Goal: Task Accomplishment & Management: Use online tool/utility

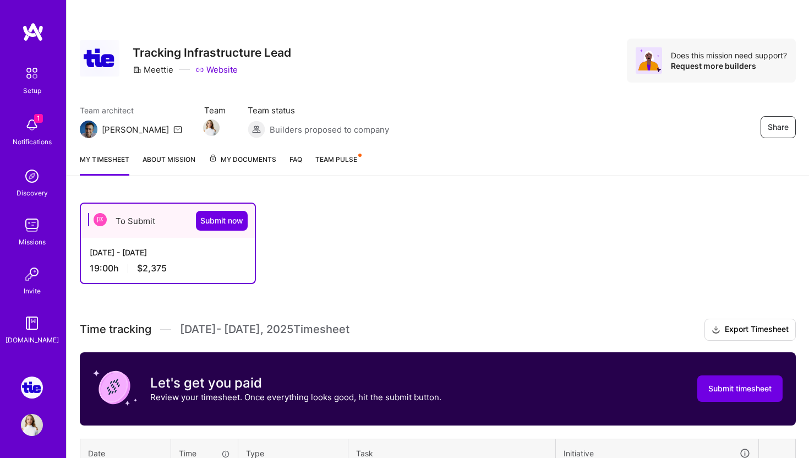
scroll to position [251, 0]
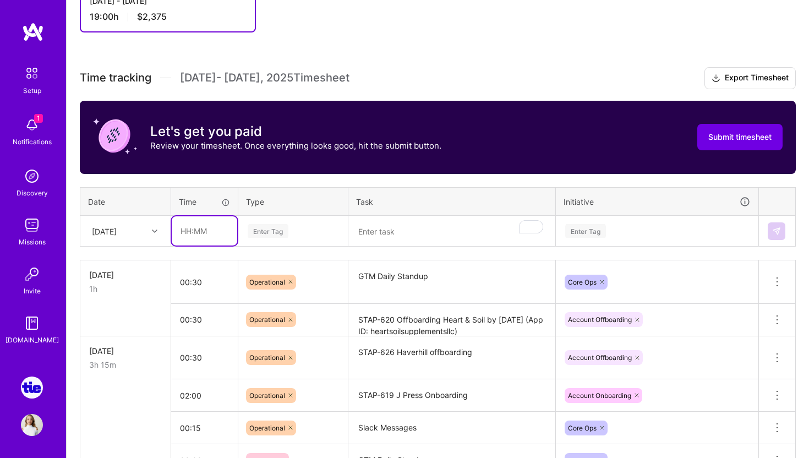
click at [191, 233] on input "text" at bounding box center [204, 230] width 65 height 29
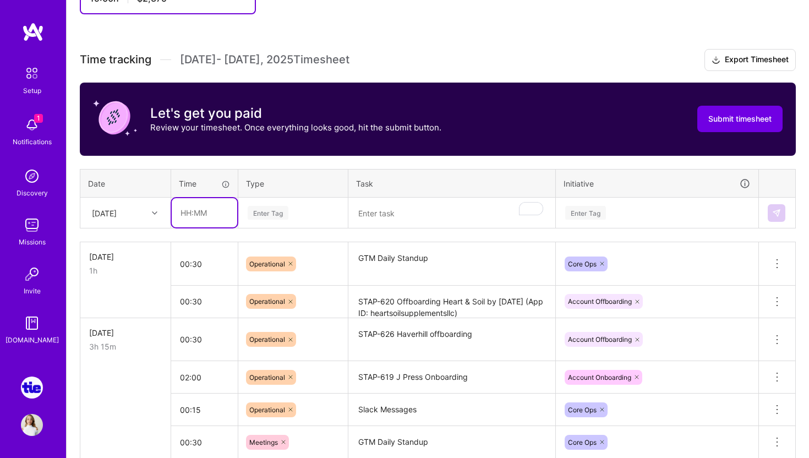
scroll to position [271, 0]
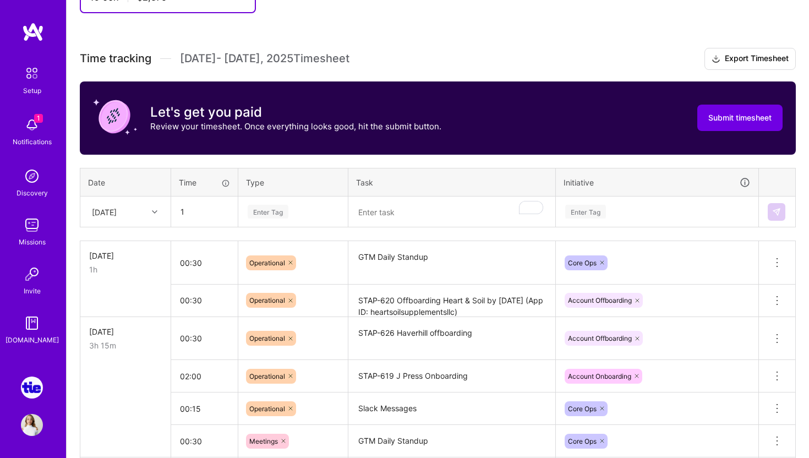
type input "01:00"
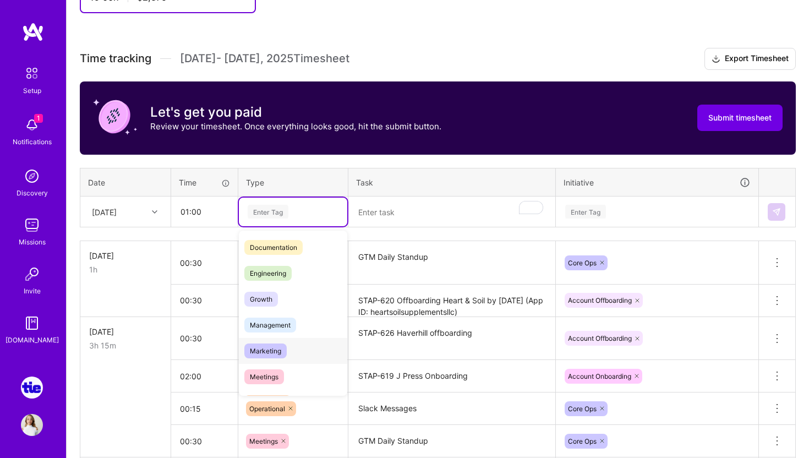
scroll to position [65, 0]
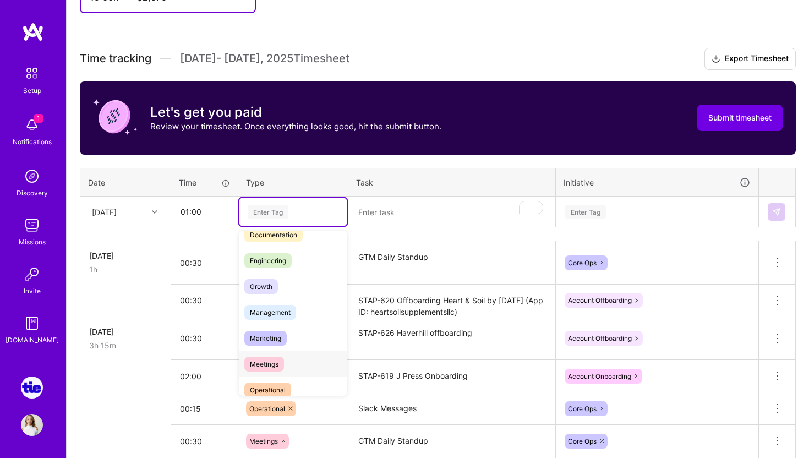
click at [279, 366] on span "Meetings" at bounding box center [264, 364] width 40 height 15
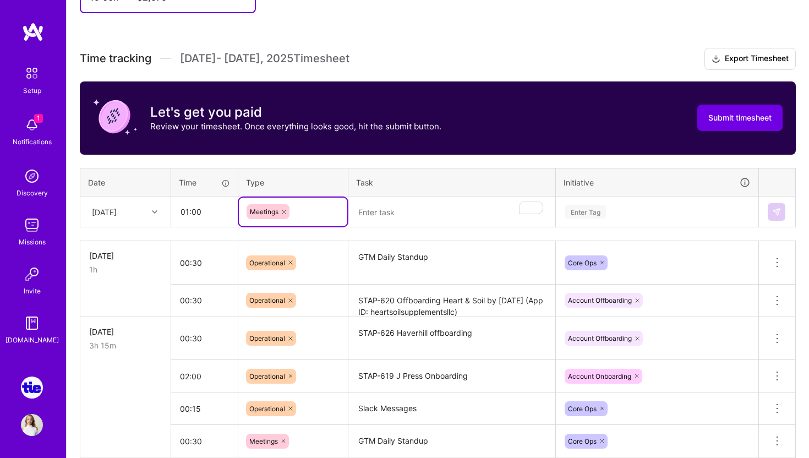
click at [408, 215] on textarea "To enrich screen reader interactions, please activate Accessibility in Grammarl…" at bounding box center [451, 212] width 205 height 29
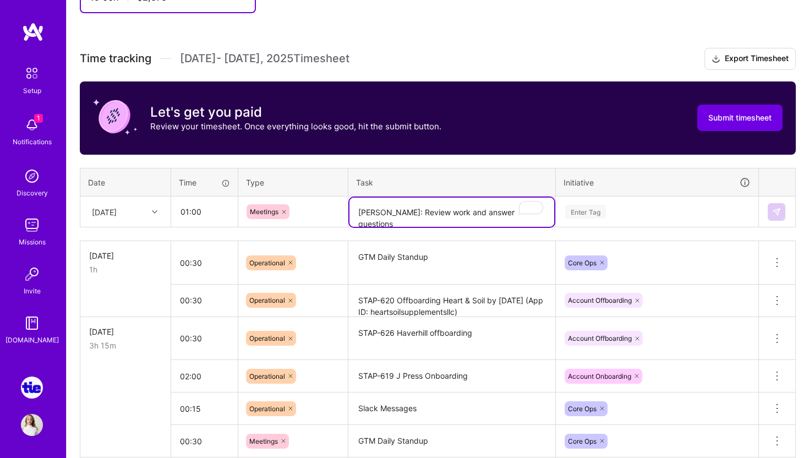
type textarea "[PERSON_NAME]: Review work and answer questions"
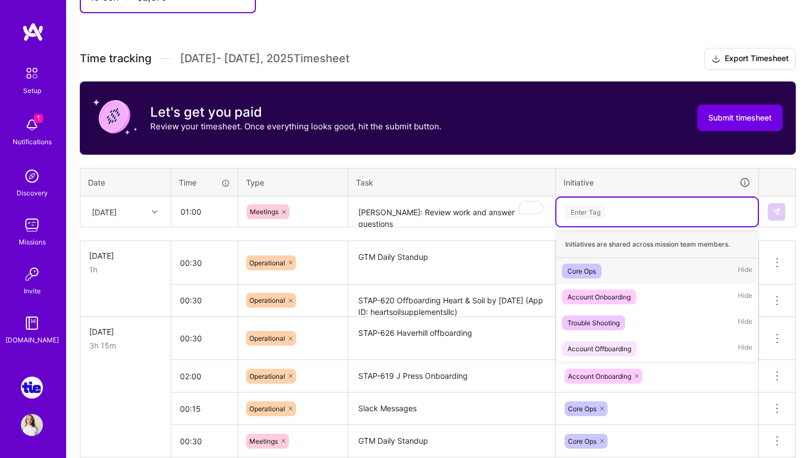
click at [648, 217] on div "Enter Tag" at bounding box center [657, 212] width 186 height 14
click at [602, 217] on div "Enter Tag" at bounding box center [585, 211] width 41 height 17
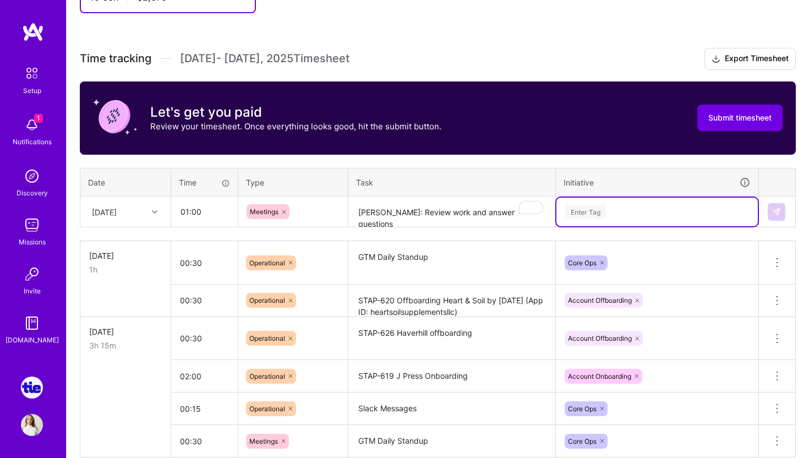
click at [602, 217] on div "Enter Tag" at bounding box center [585, 211] width 41 height 17
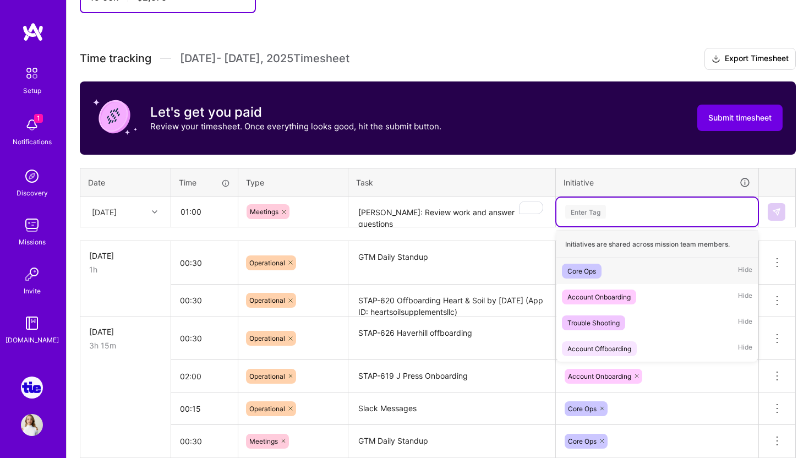
click at [592, 272] on div "Core Ops" at bounding box center [581, 271] width 29 height 12
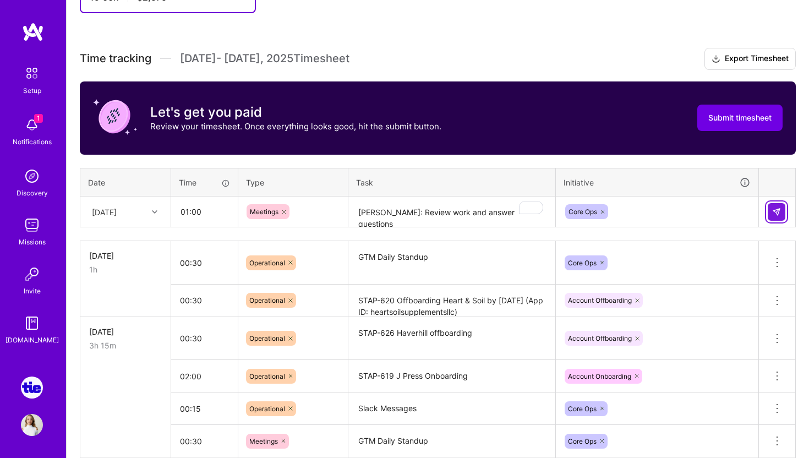
click at [776, 211] on img at bounding box center [776, 211] width 9 height 9
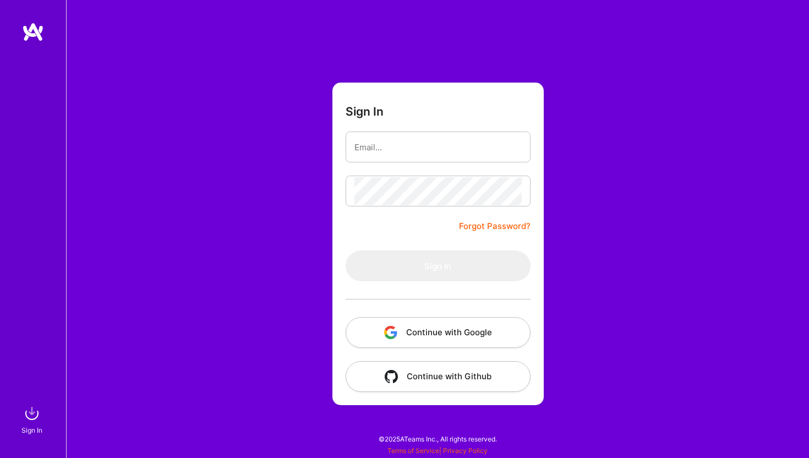
click at [405, 336] on button "Continue with Google" at bounding box center [438, 332] width 185 height 31
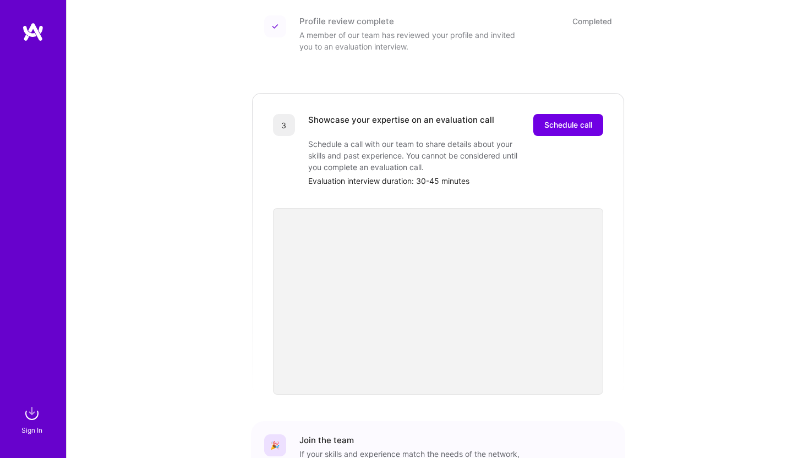
scroll to position [238, 0]
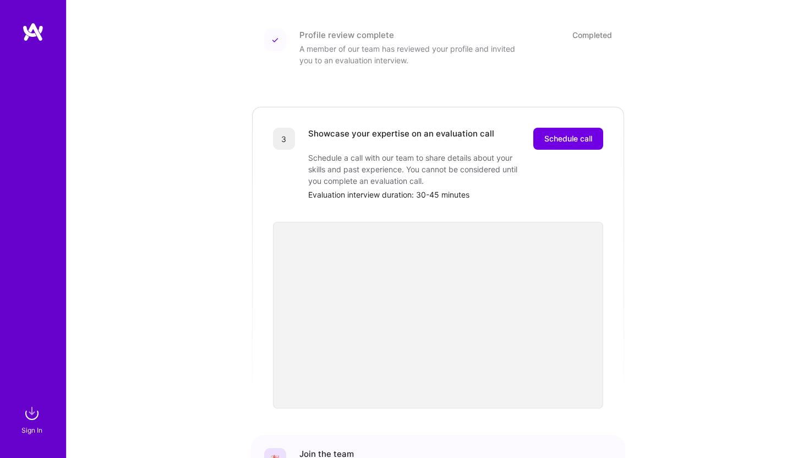
click at [30, 420] on img at bounding box center [32, 413] width 22 height 22
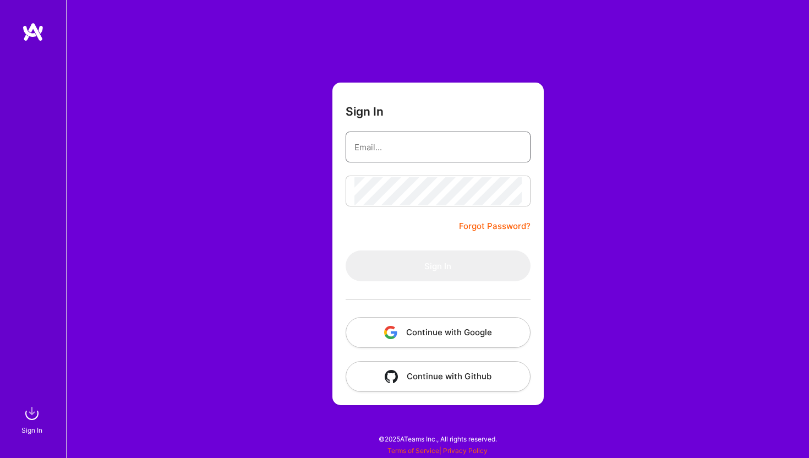
click at [412, 146] on input "email" at bounding box center [437, 147] width 167 height 28
type input "[EMAIL_ADDRESS][DOMAIN_NAME]"
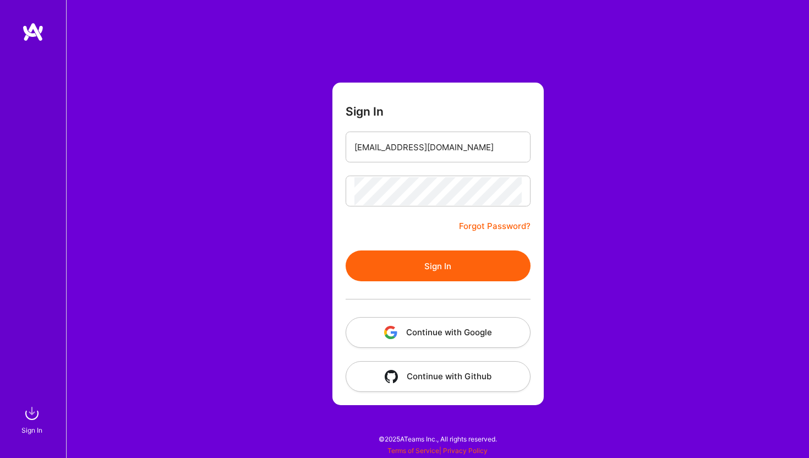
click at [415, 266] on button "Sign In" at bounding box center [438, 265] width 185 height 31
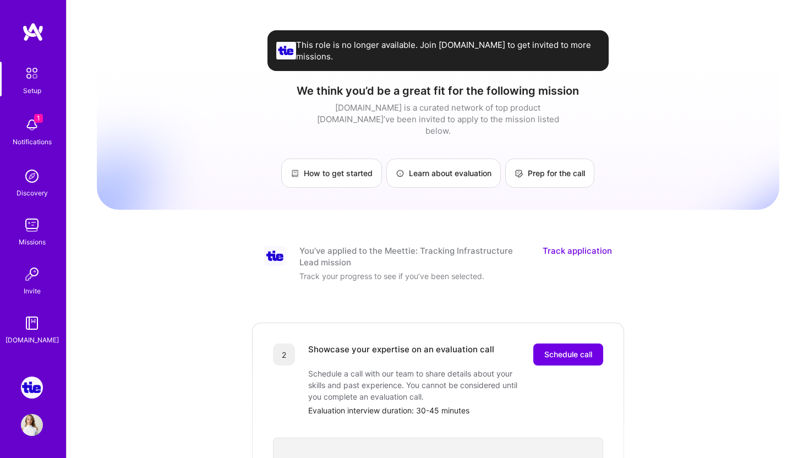
click at [36, 389] on img at bounding box center [32, 387] width 22 height 22
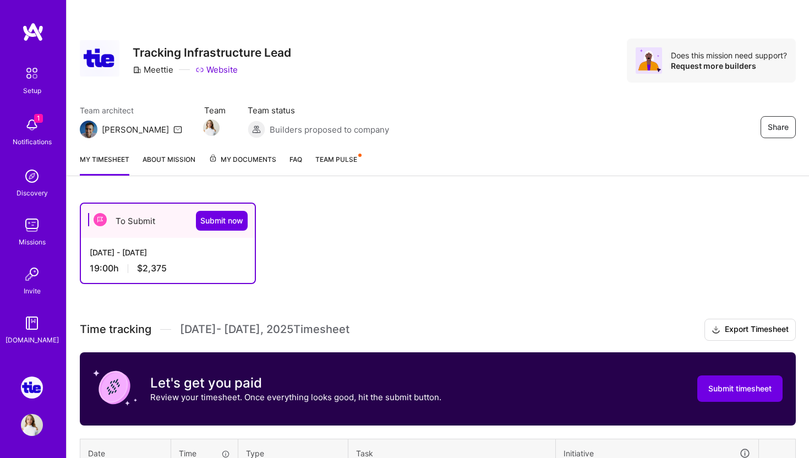
scroll to position [364, 0]
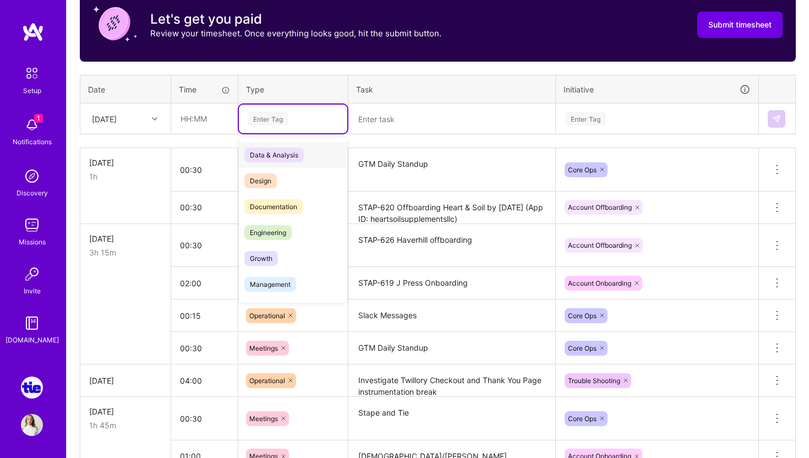
click at [266, 119] on div "Enter Tag" at bounding box center [268, 118] width 41 height 17
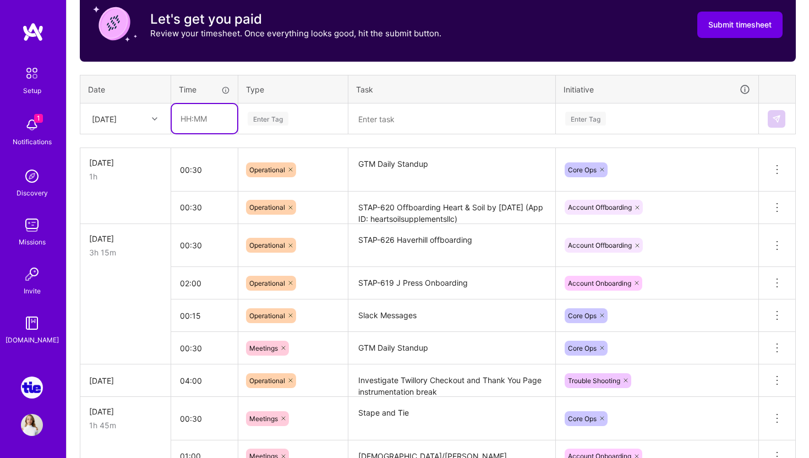
click at [212, 118] on input "text" at bounding box center [204, 118] width 65 height 29
type input "01:00"
click at [289, 122] on div "Enter Tag" at bounding box center [293, 119] width 93 height 14
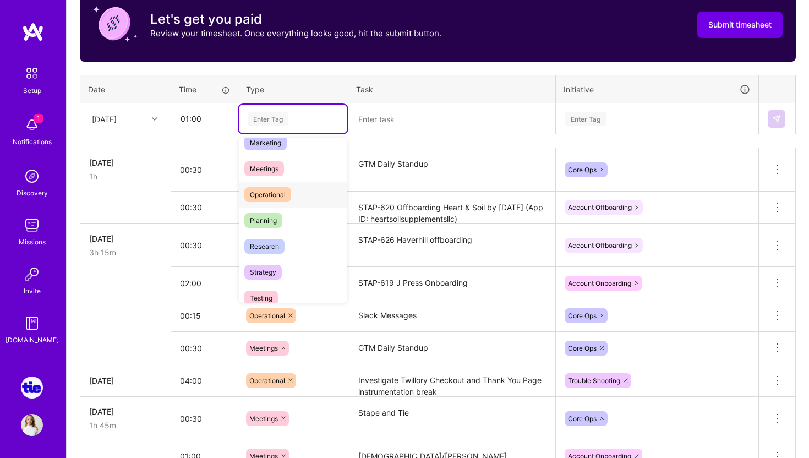
scroll to position [166, 0]
click at [275, 177] on div "Meetings" at bounding box center [293, 170] width 108 height 26
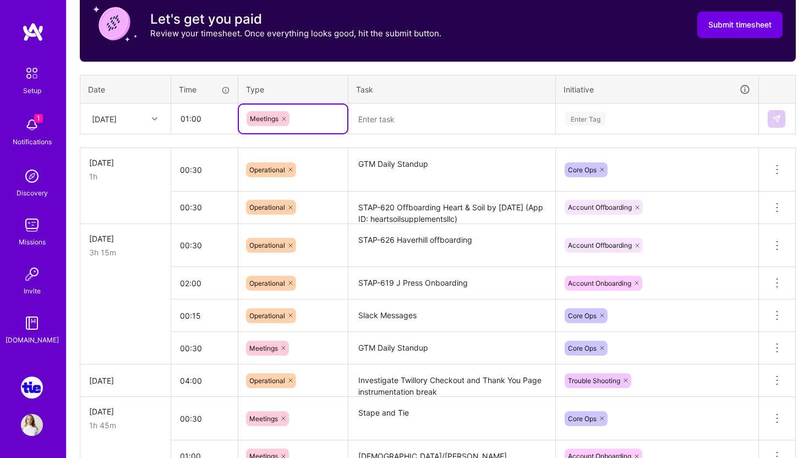
click at [398, 125] on textarea at bounding box center [451, 119] width 205 height 29
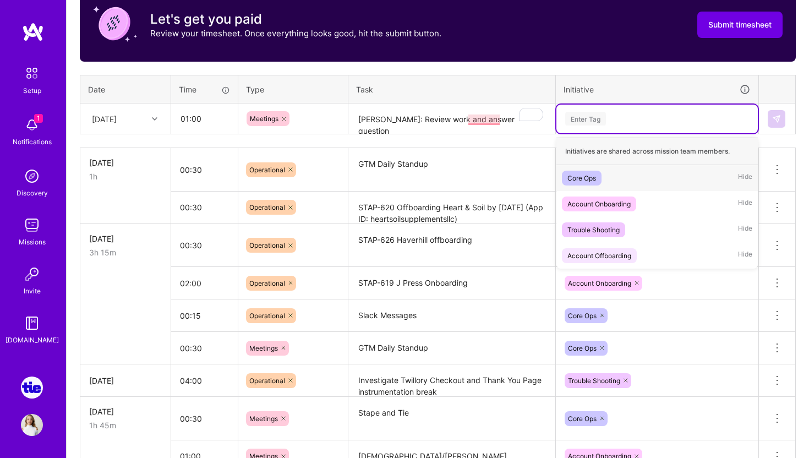
click at [590, 117] on div "Enter Tag" at bounding box center [585, 118] width 41 height 17
click at [586, 182] on div "Core Ops" at bounding box center [581, 178] width 29 height 12
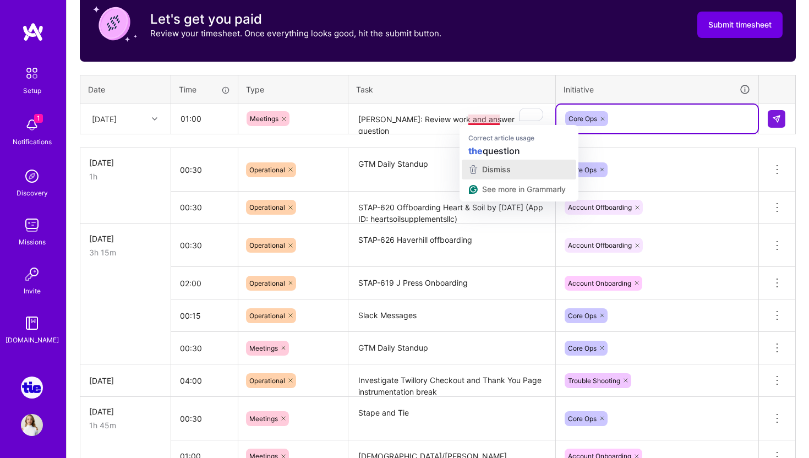
click at [496, 165] on span "Dismiss" at bounding box center [496, 169] width 29 height 9
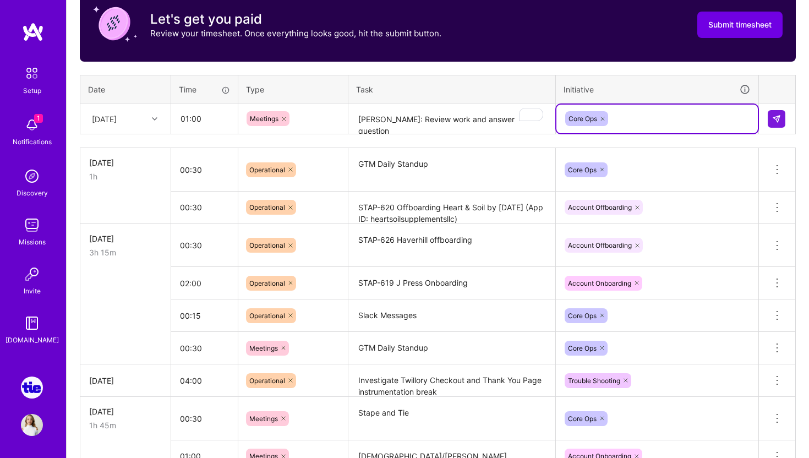
click at [500, 119] on textarea "[PERSON_NAME]: Review work and answer question" at bounding box center [451, 119] width 205 height 29
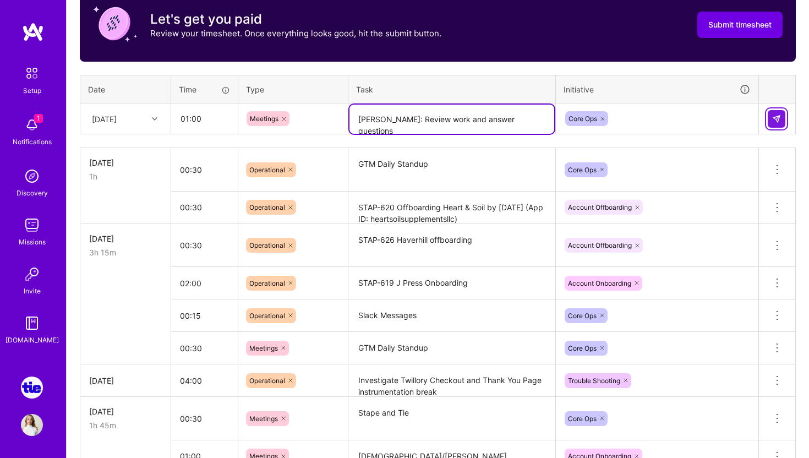
type textarea "[PERSON_NAME]: Review work and answer questions"
click at [773, 117] on img at bounding box center [776, 118] width 9 height 9
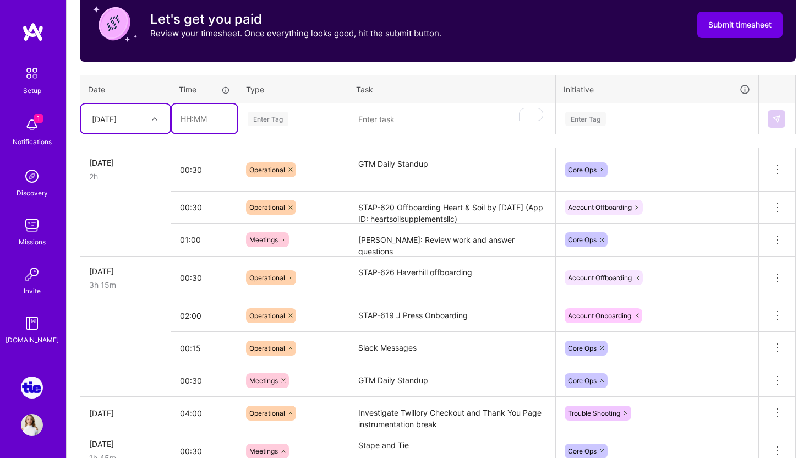
click at [195, 118] on input "text" at bounding box center [204, 118] width 65 height 29
click at [201, 116] on input "4" at bounding box center [204, 118] width 65 height 29
type input "4"
type input "00:45"
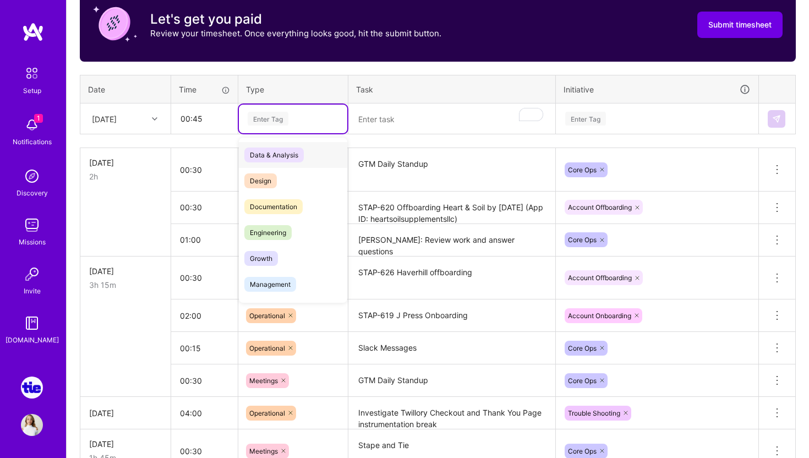
click at [273, 122] on div "Enter Tag" at bounding box center [268, 118] width 41 height 17
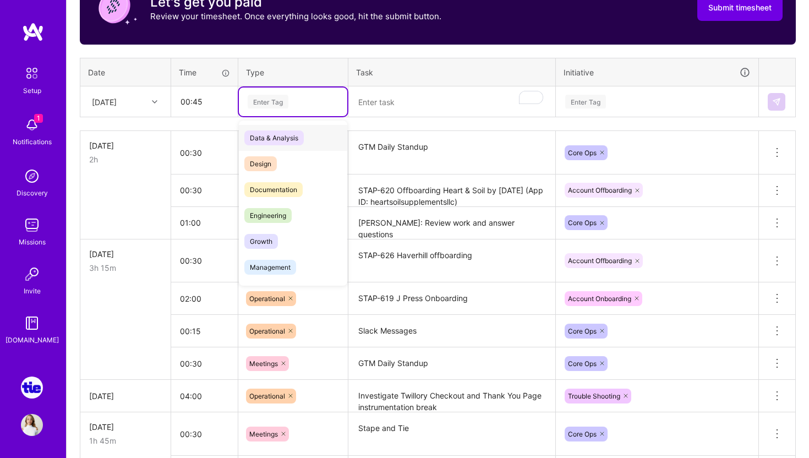
scroll to position [383, 0]
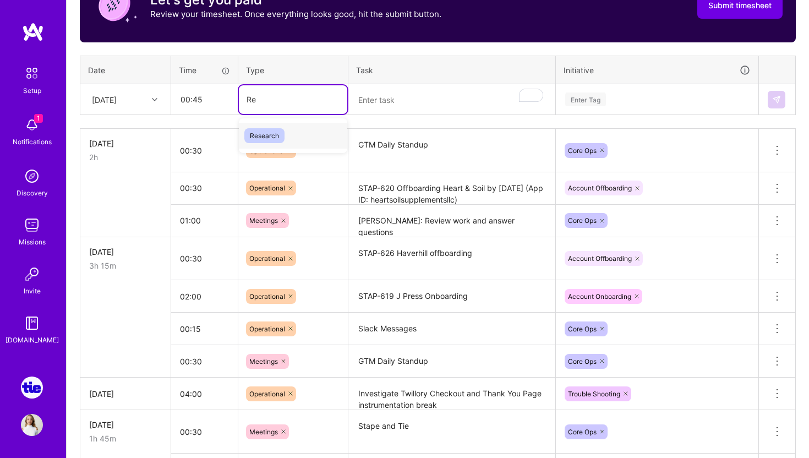
type input "R"
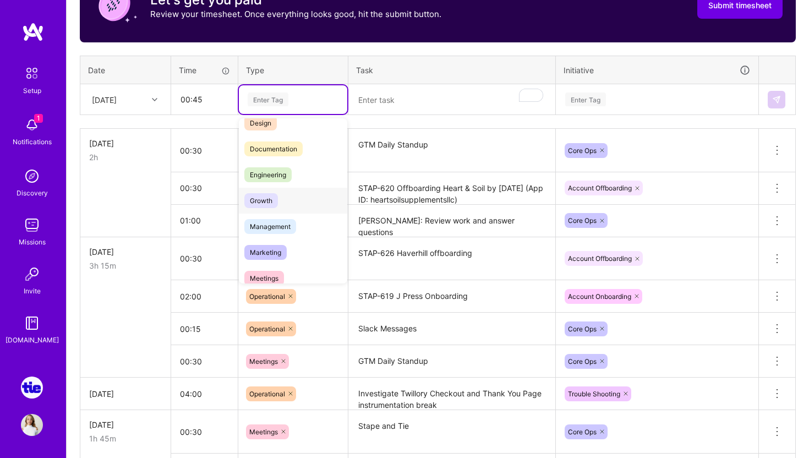
scroll to position [71, 0]
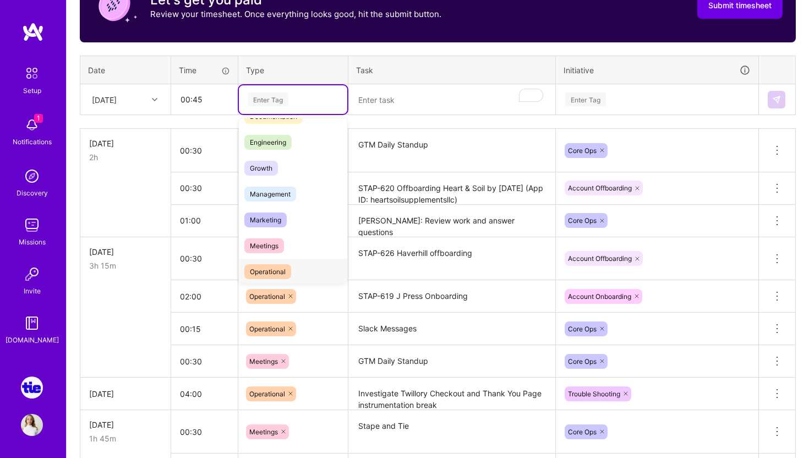
click at [276, 266] on span "Operational" at bounding box center [267, 271] width 47 height 15
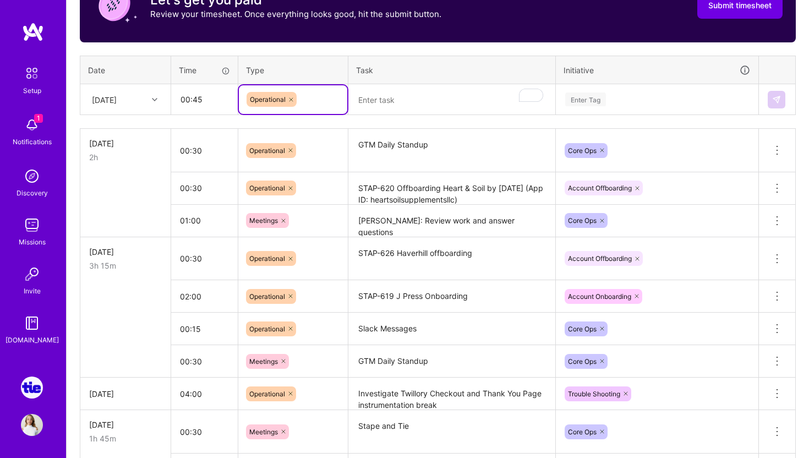
click at [380, 100] on textarea "To enrich screen reader interactions, please activate Accessibility in Grammarl…" at bounding box center [451, 99] width 205 height 29
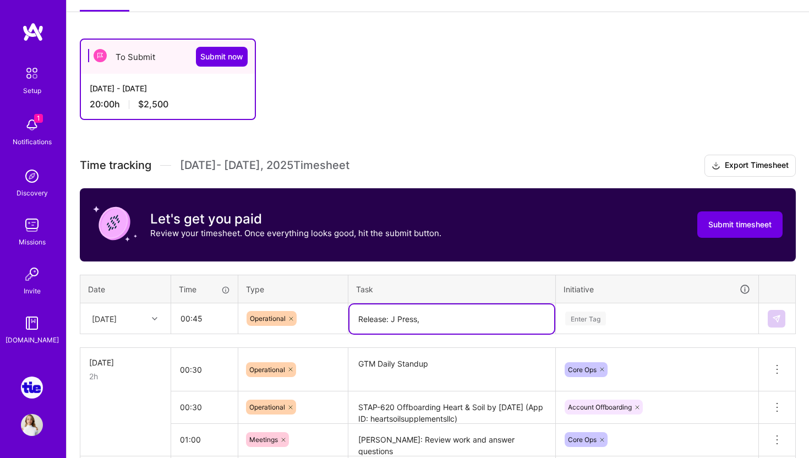
scroll to position [198, 0]
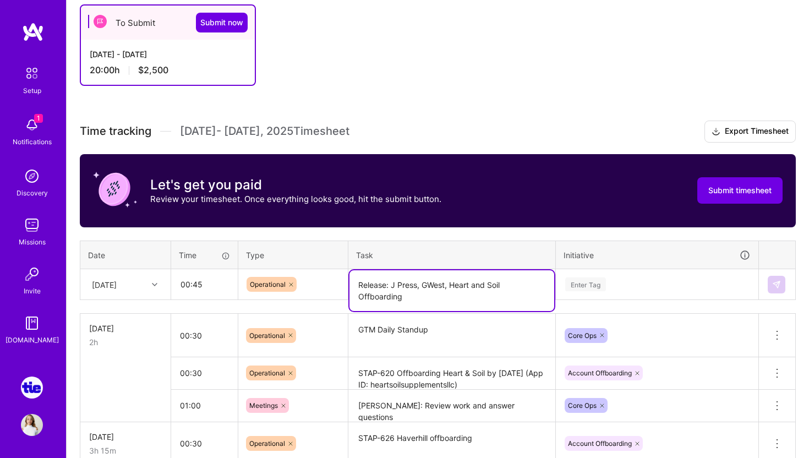
click at [392, 283] on textarea "Release: J Press, GWest, Heart and Soil Offboarding" at bounding box center [451, 290] width 205 height 41
click at [448, 284] on textarea "Release: J Press, GWest, Heart and Soil Offboarding" at bounding box center [451, 290] width 205 height 41
click at [422, 297] on textarea "Release: J Press, GWest Onboarding Heart and Soil Offboarding" at bounding box center [451, 290] width 205 height 41
click at [494, 283] on textarea "Release: J Press, GWest Onboarding Heart and Soil Offboarding. Trouble shooting…" at bounding box center [451, 290] width 205 height 41
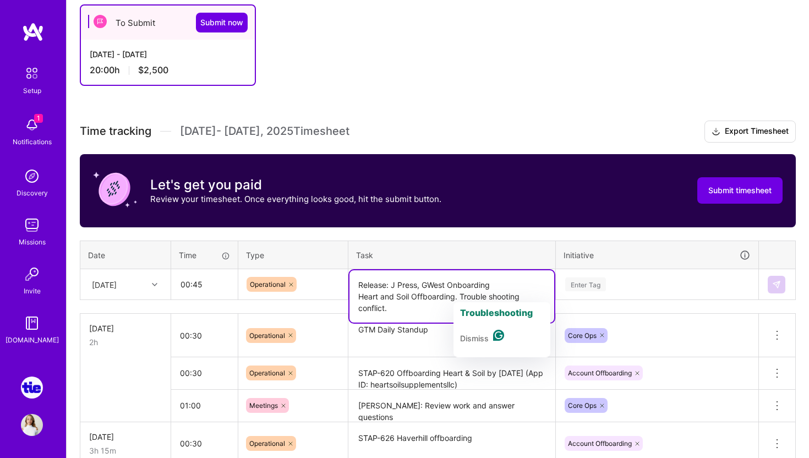
click at [463, 294] on textarea "Release: J Press, GWest Onboarding Heart and Soil Offboarding. Trouble shooting…" at bounding box center [451, 296] width 205 height 52
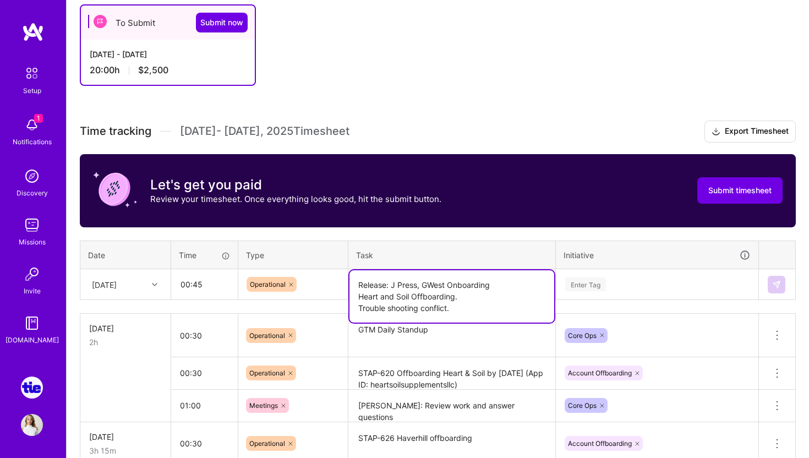
click at [458, 307] on textarea "Release: J Press, GWest Onboarding Heart and Soil Offboarding. Trouble shooting…" at bounding box center [451, 296] width 205 height 52
type textarea "Release: J Press, GWest Onboarding Heart and Soil Offboarding. Trouble shooting…"
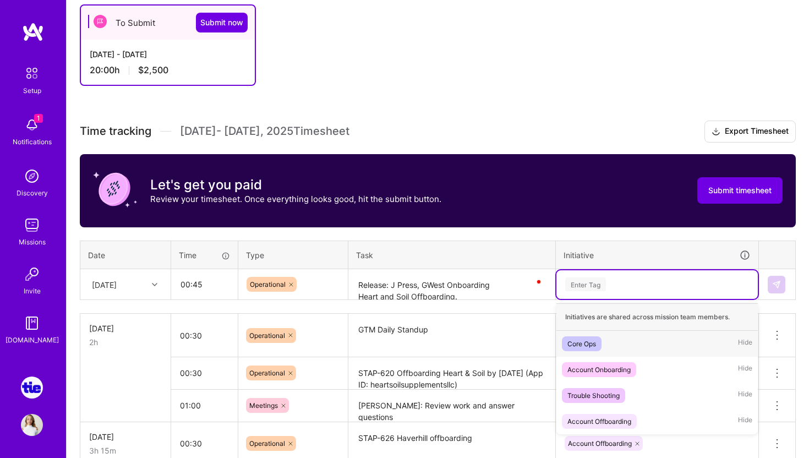
click at [638, 272] on div "Enter Tag" at bounding box center [656, 284] width 201 height 29
click at [489, 293] on textarea "Release: J Press, GWest Onboarding Heart and Soil Offboarding. Trouble shooting…" at bounding box center [451, 284] width 205 height 29
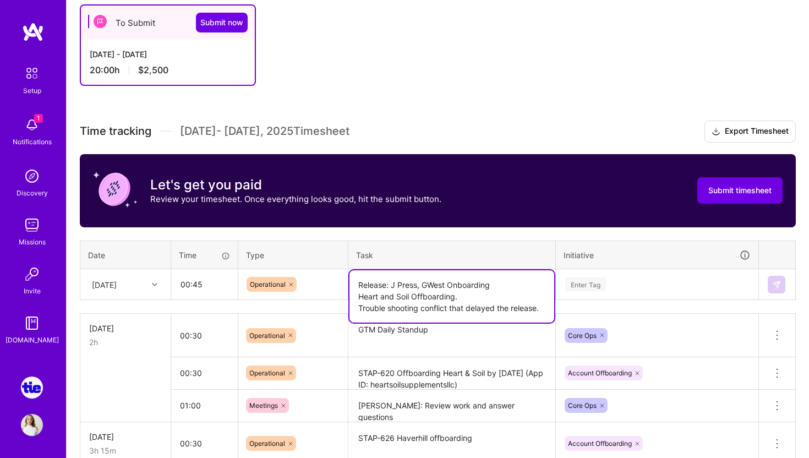
click at [603, 286] on div "Enter Tag" at bounding box center [585, 284] width 41 height 17
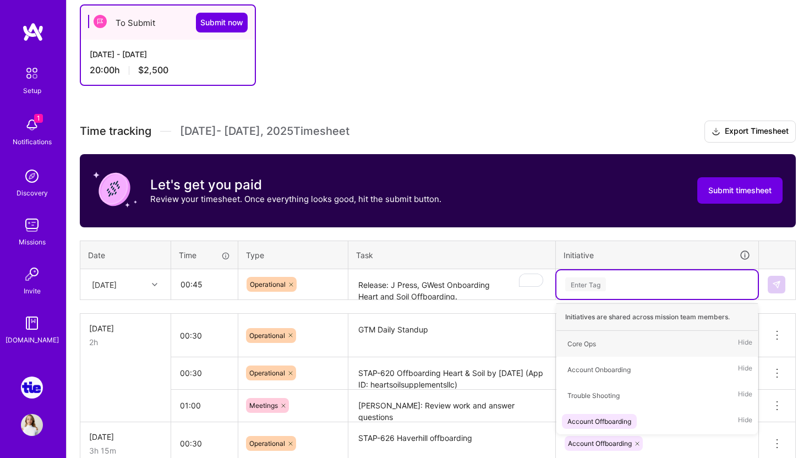
click at [591, 283] on div "Enter Tag" at bounding box center [585, 284] width 41 height 17
type input "Core"
click at [586, 346] on div "Core Ops" at bounding box center [581, 344] width 29 height 12
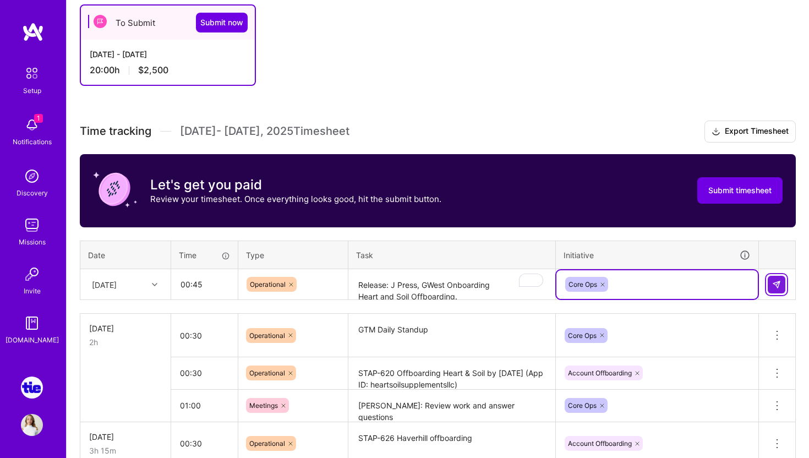
click at [775, 285] on img at bounding box center [776, 284] width 9 height 9
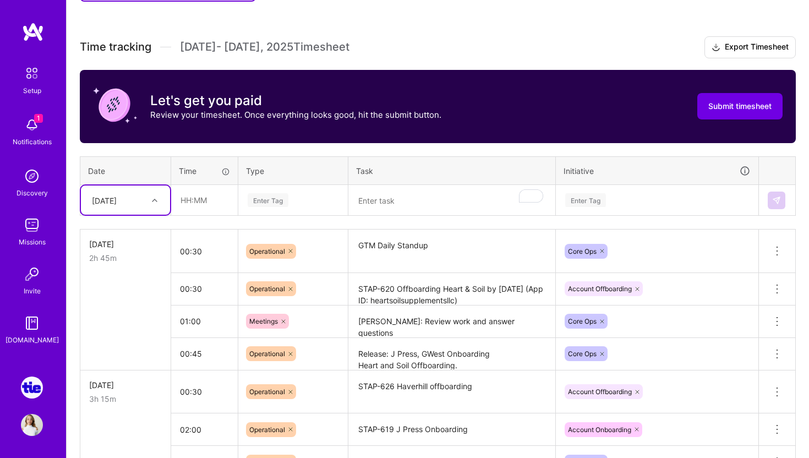
scroll to position [286, 0]
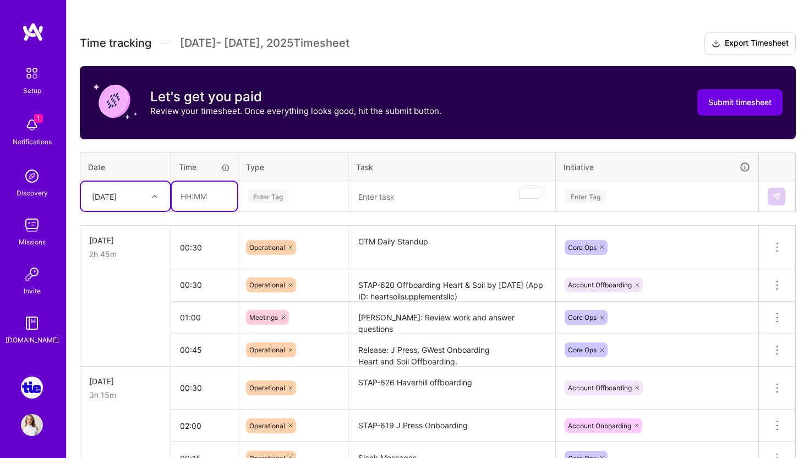
click at [202, 196] on input "text" at bounding box center [204, 196] width 65 height 29
type input "00:20"
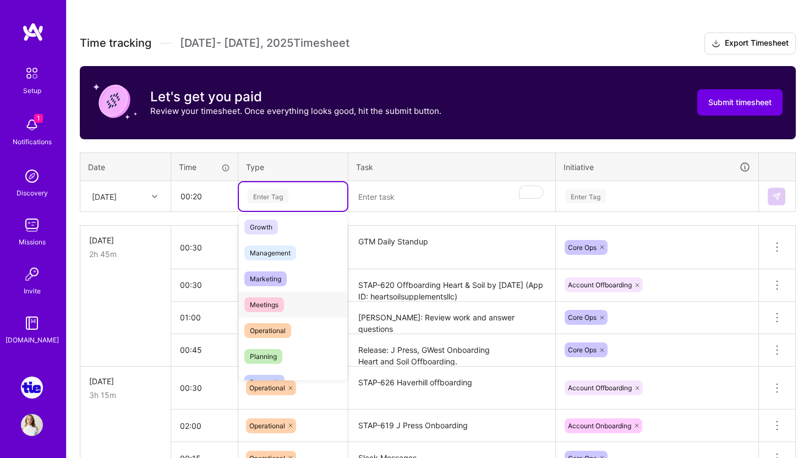
scroll to position [110, 0]
click at [273, 324] on span "Operational" at bounding box center [267, 329] width 47 height 15
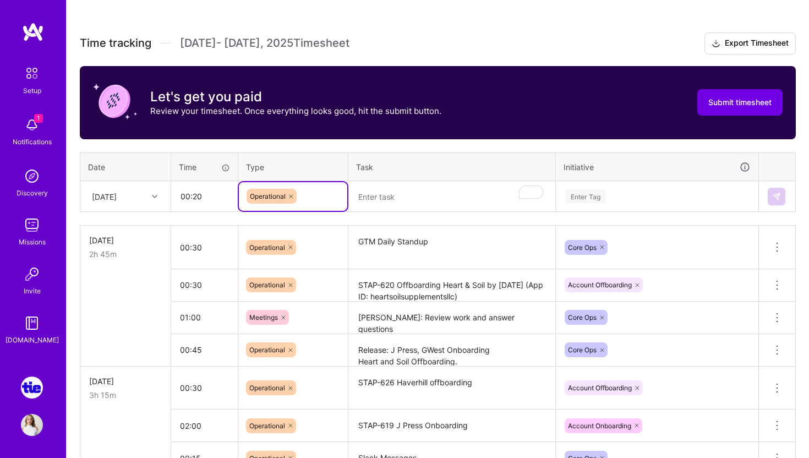
click at [389, 195] on textarea "To enrich screen reader interactions, please activate Accessibility in Grammarl…" at bounding box center [451, 196] width 205 height 29
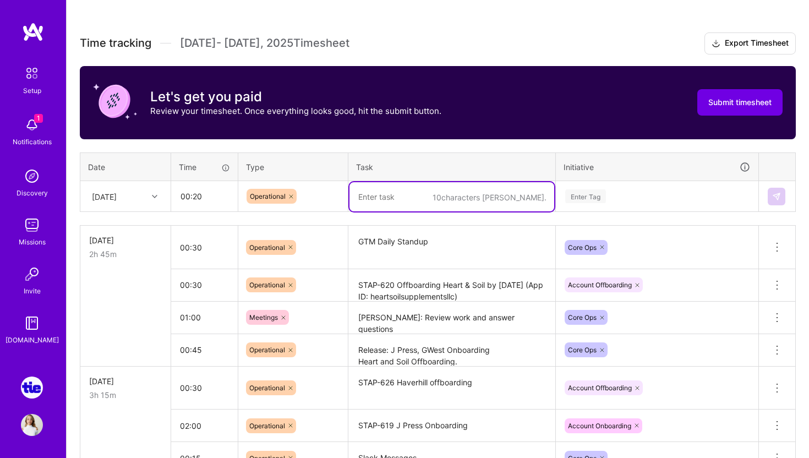
paste textarea "[Postscript] Postscript Integration for Olukai (App ID: Olukai)"
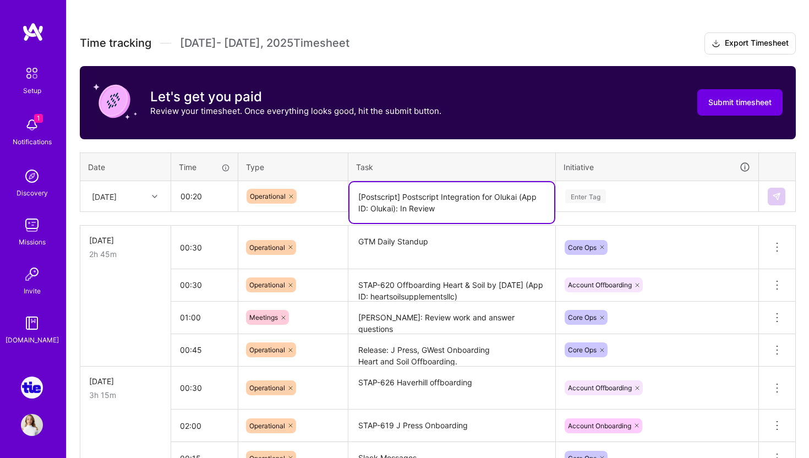
click at [592, 198] on div "Enter Tag" at bounding box center [585, 196] width 41 height 17
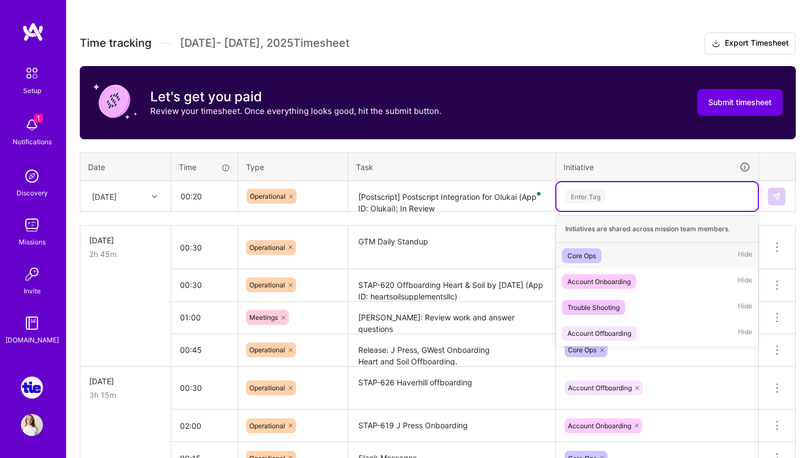
click at [590, 252] on div "Core Ops" at bounding box center [581, 256] width 29 height 12
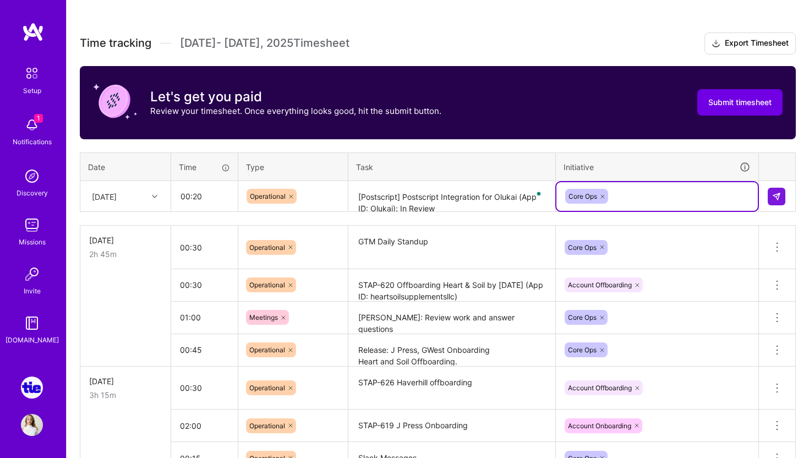
click at [412, 207] on textarea "[Postscript] Postscript Integration for Olukai (App ID: Olukai): In Review" at bounding box center [451, 196] width 205 height 29
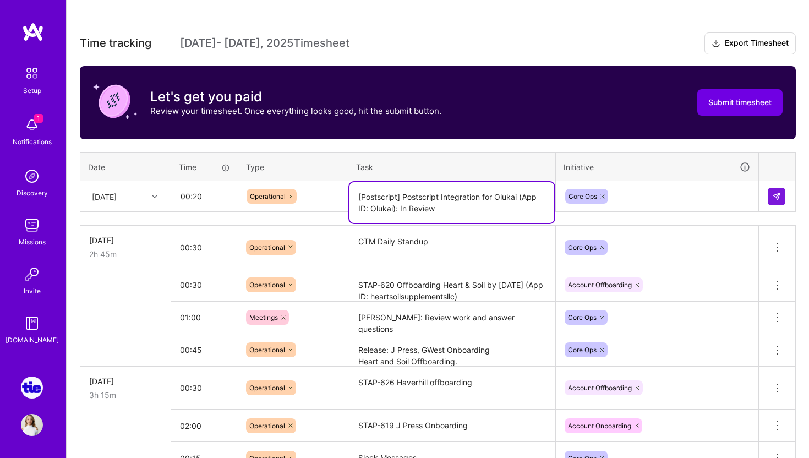
click at [412, 207] on textarea "[Postscript] Postscript Integration for Olukai (App ID: Olukai): In Review" at bounding box center [451, 202] width 205 height 41
drag, startPoint x: 401, startPoint y: 209, endPoint x: 476, endPoint y: 209, distance: 75.4
click at [476, 209] on textarea "[Postscript] Postscript Integration for Olukai (App ID: Olukai): In Review" at bounding box center [451, 202] width 205 height 41
type textarea "[Postscript] Postscript Integration for Olukai (App ID: Olukai) Released:"
click at [770, 193] on button at bounding box center [777, 197] width 18 height 18
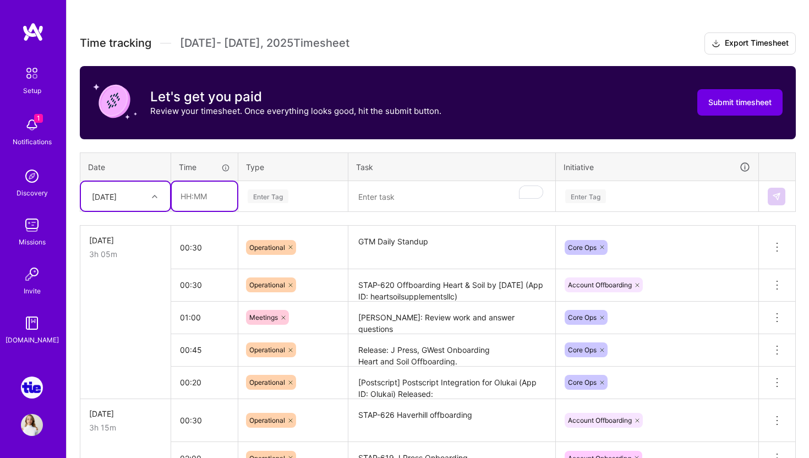
click at [192, 200] on input "text" at bounding box center [204, 196] width 65 height 29
type input "01:00"
click at [304, 190] on div "Enter Tag" at bounding box center [293, 196] width 93 height 14
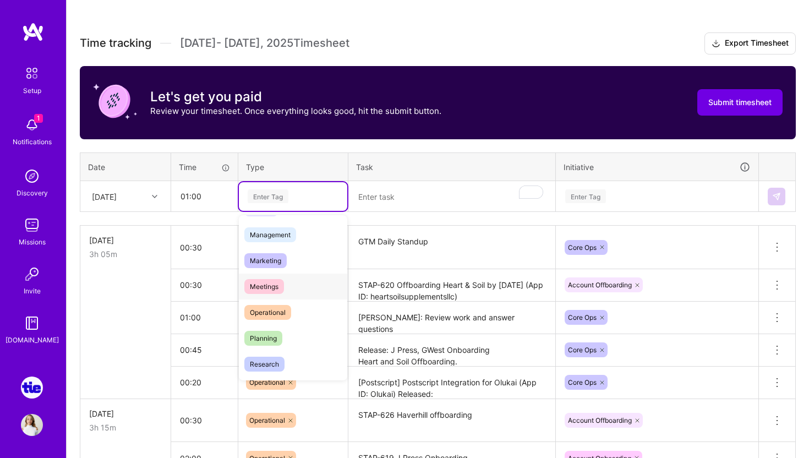
scroll to position [146, 0]
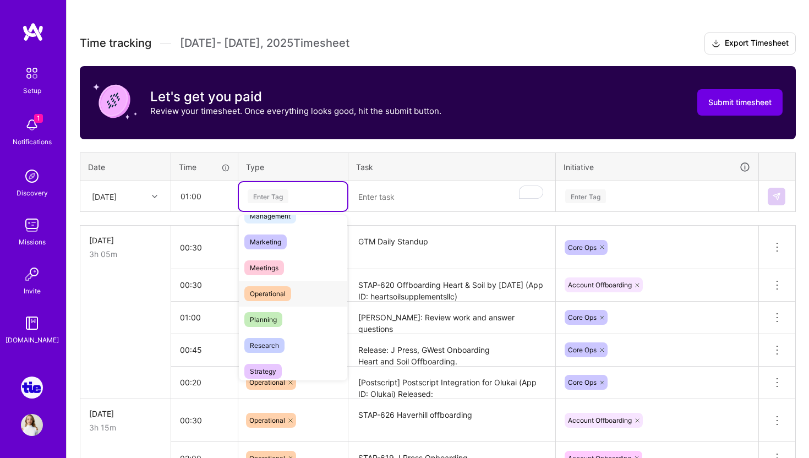
click at [284, 298] on span "Operational" at bounding box center [267, 293] width 47 height 15
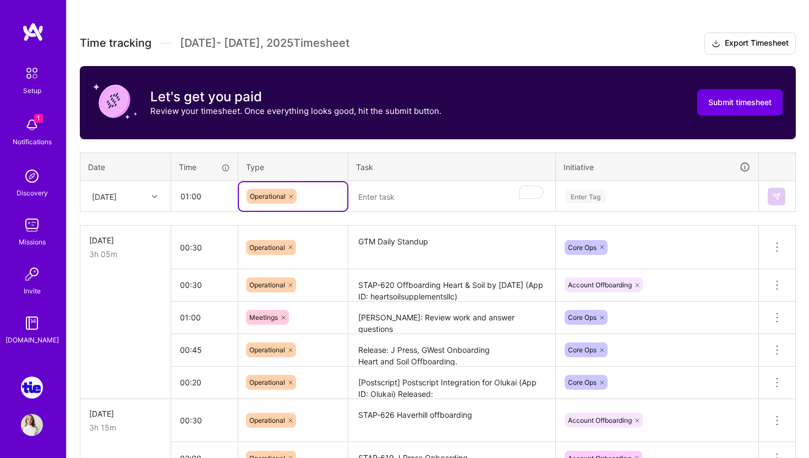
click at [397, 199] on textarea "To enrich screen reader interactions, please activate Accessibility in Grammarl…" at bounding box center [451, 196] width 205 height 29
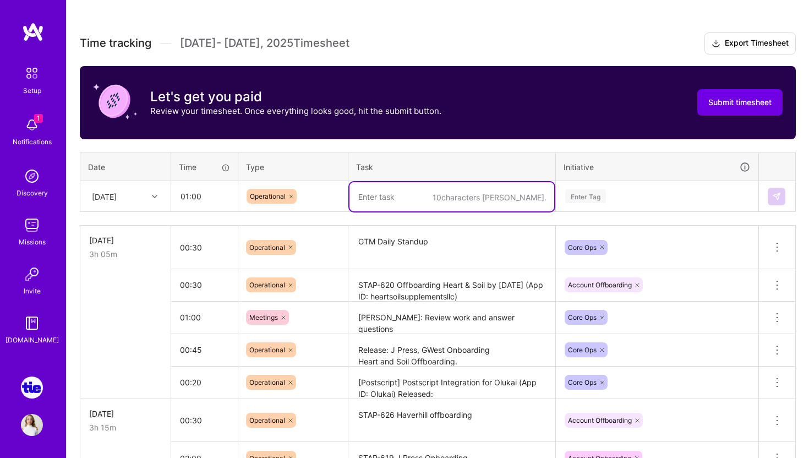
paste textarea "Elm Bio GA4 and Adwords Metrics Issue"
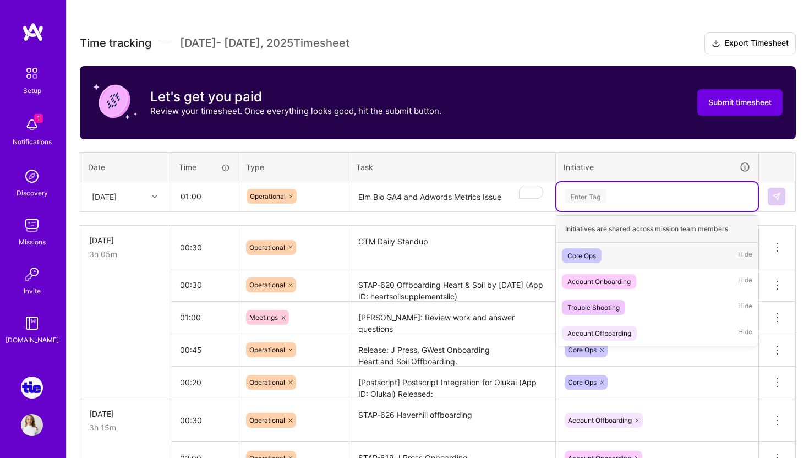
click at [589, 193] on div "Enter Tag" at bounding box center [585, 196] width 41 height 17
click at [593, 250] on div "Core Ops" at bounding box center [581, 256] width 29 height 12
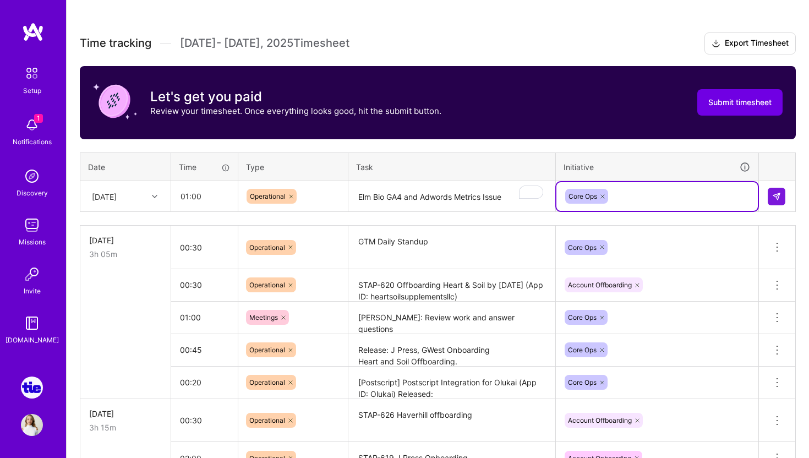
click at [503, 197] on textarea "Elm Bio GA4 and Adwords Metrics Issue" at bounding box center [451, 196] width 205 height 29
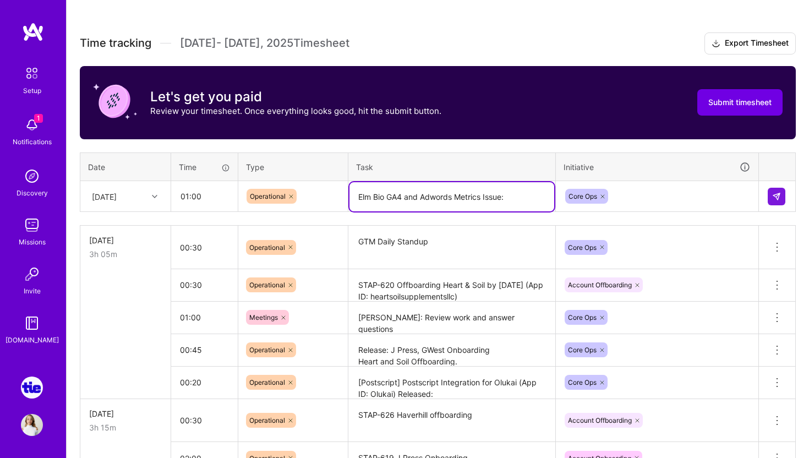
type textarea "Elm Bio GA4 and Adwords Metrics Issue"
click at [781, 196] on button at bounding box center [777, 197] width 18 height 18
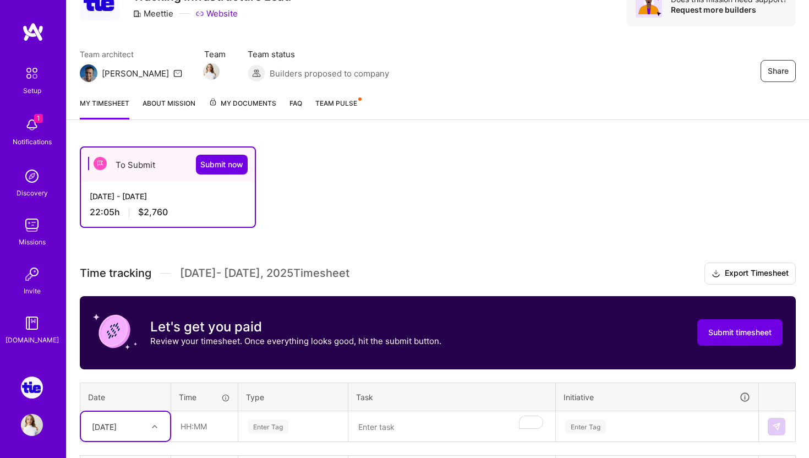
scroll to position [0, 0]
